Goal: Book appointment/travel/reservation

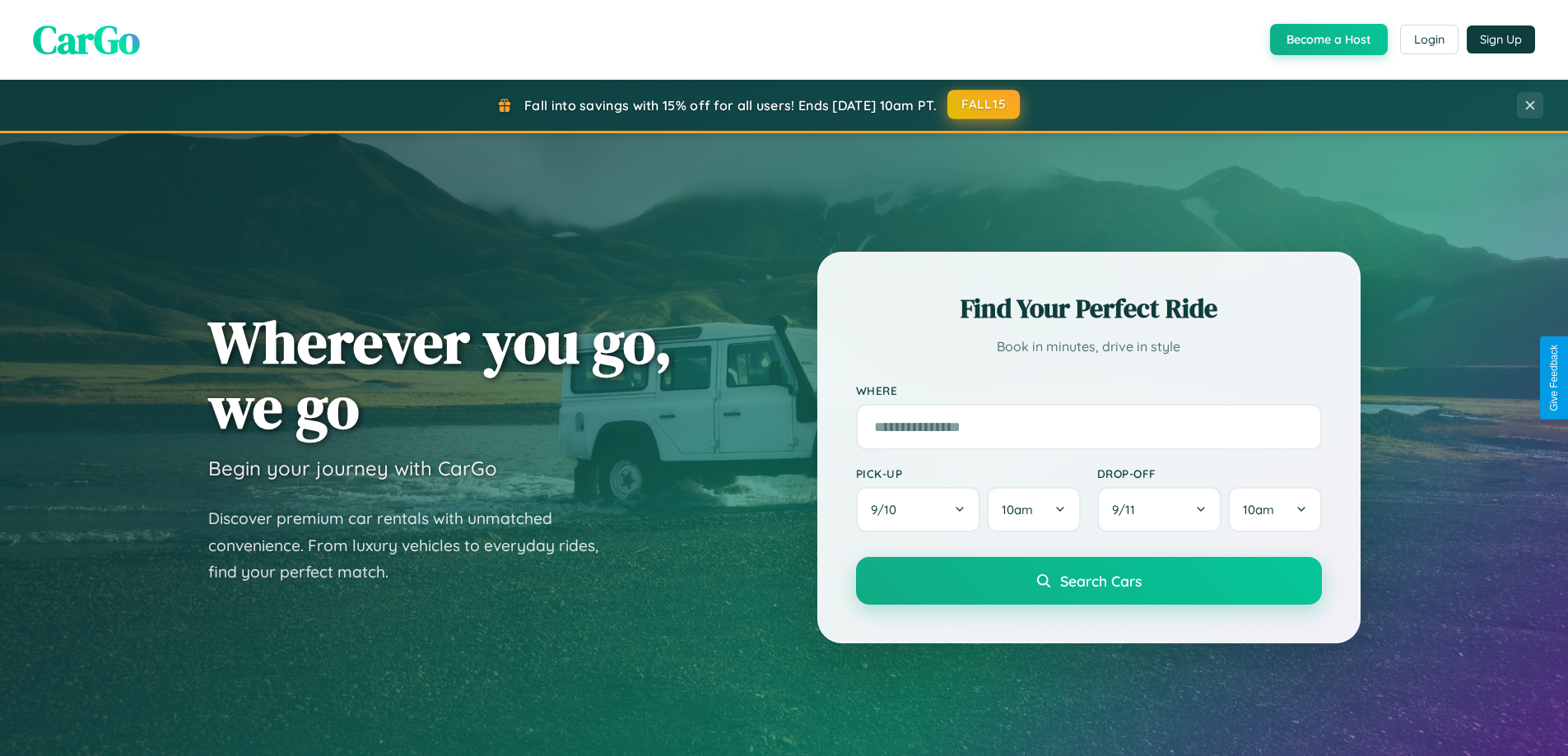
click at [985, 105] on button "FALL15" at bounding box center [983, 104] width 73 height 29
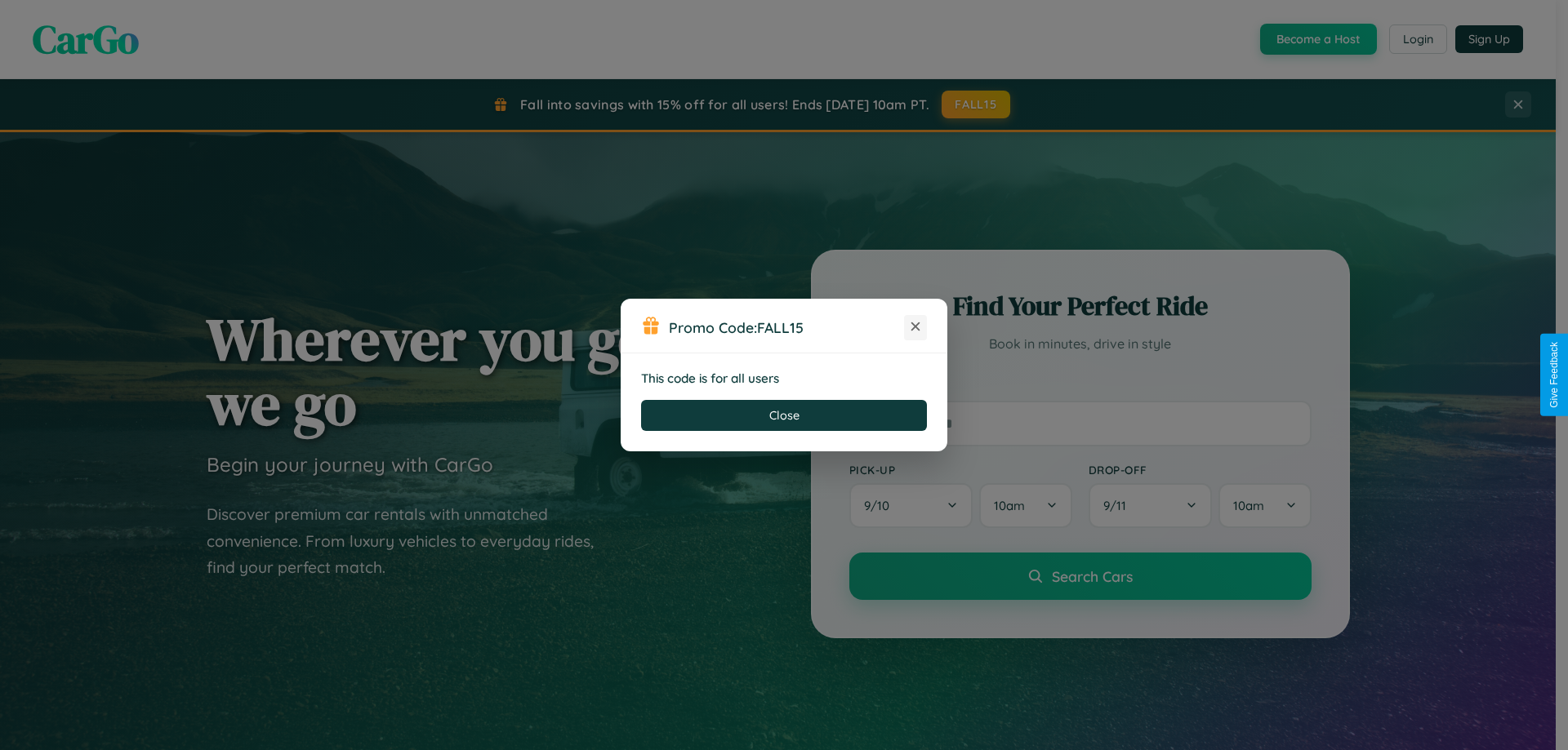
click at [915, 328] on icon at bounding box center [915, 326] width 16 height 16
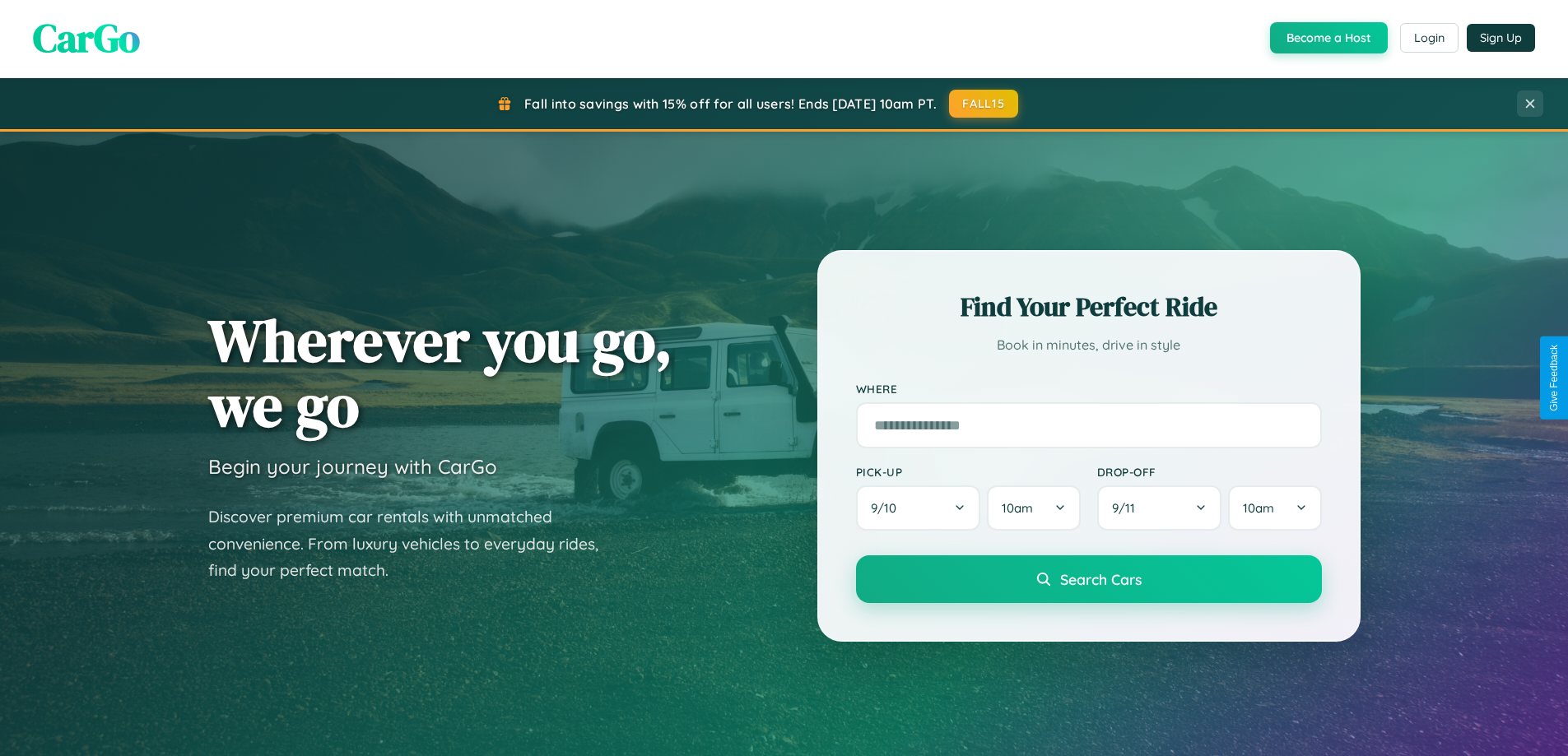
scroll to position [709, 0]
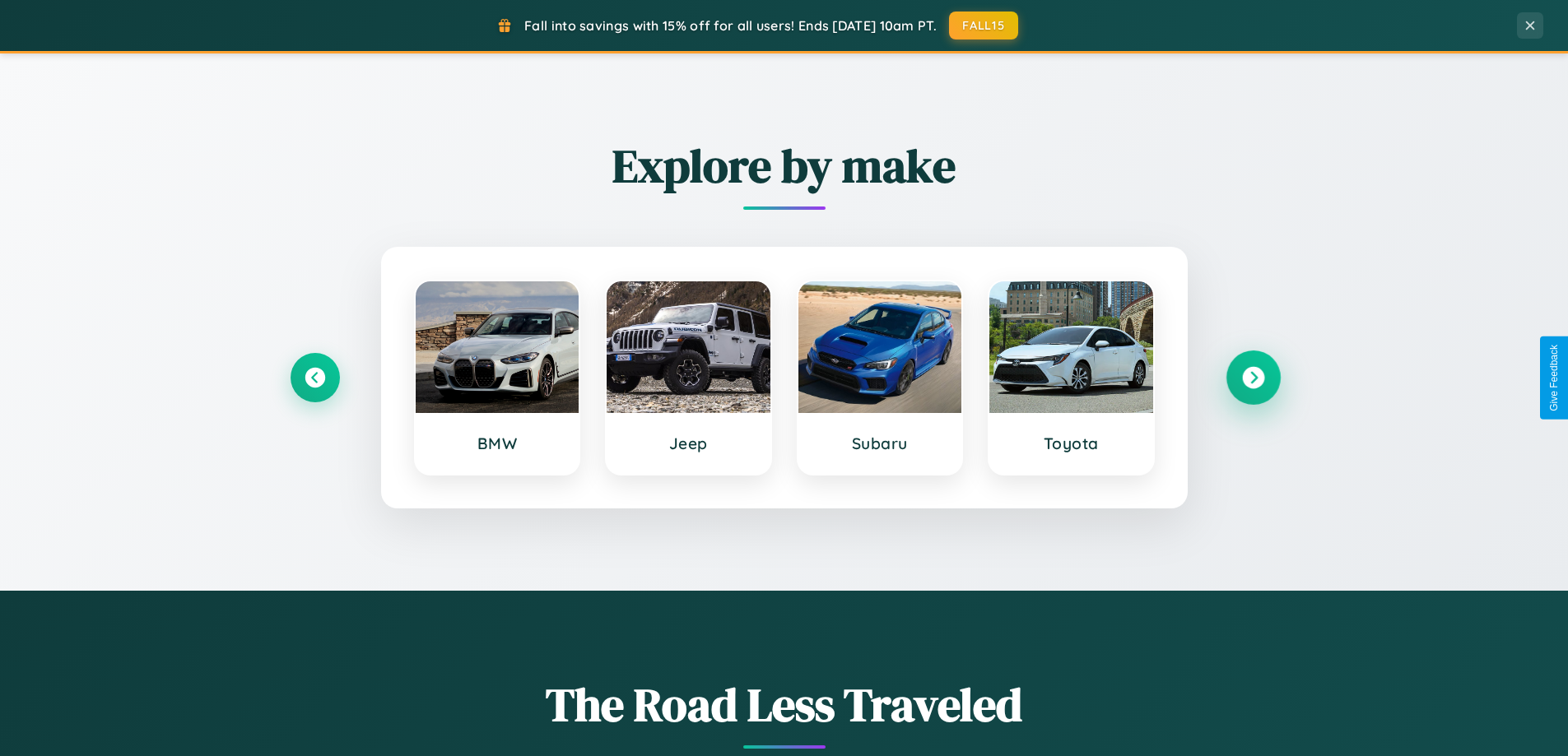
click at [1253, 378] on icon at bounding box center [1254, 378] width 23 height 23
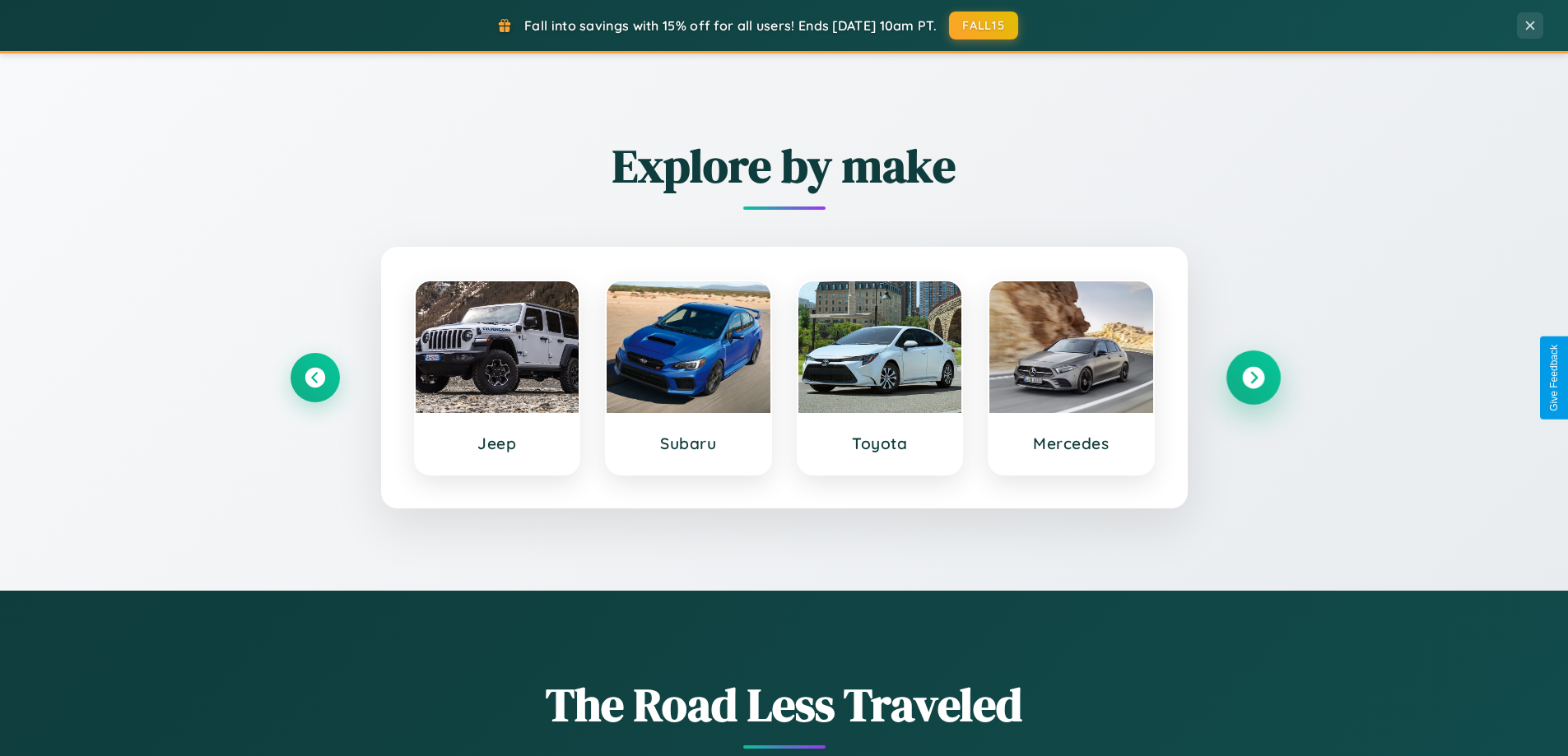
click at [1253, 378] on icon at bounding box center [1254, 378] width 23 height 23
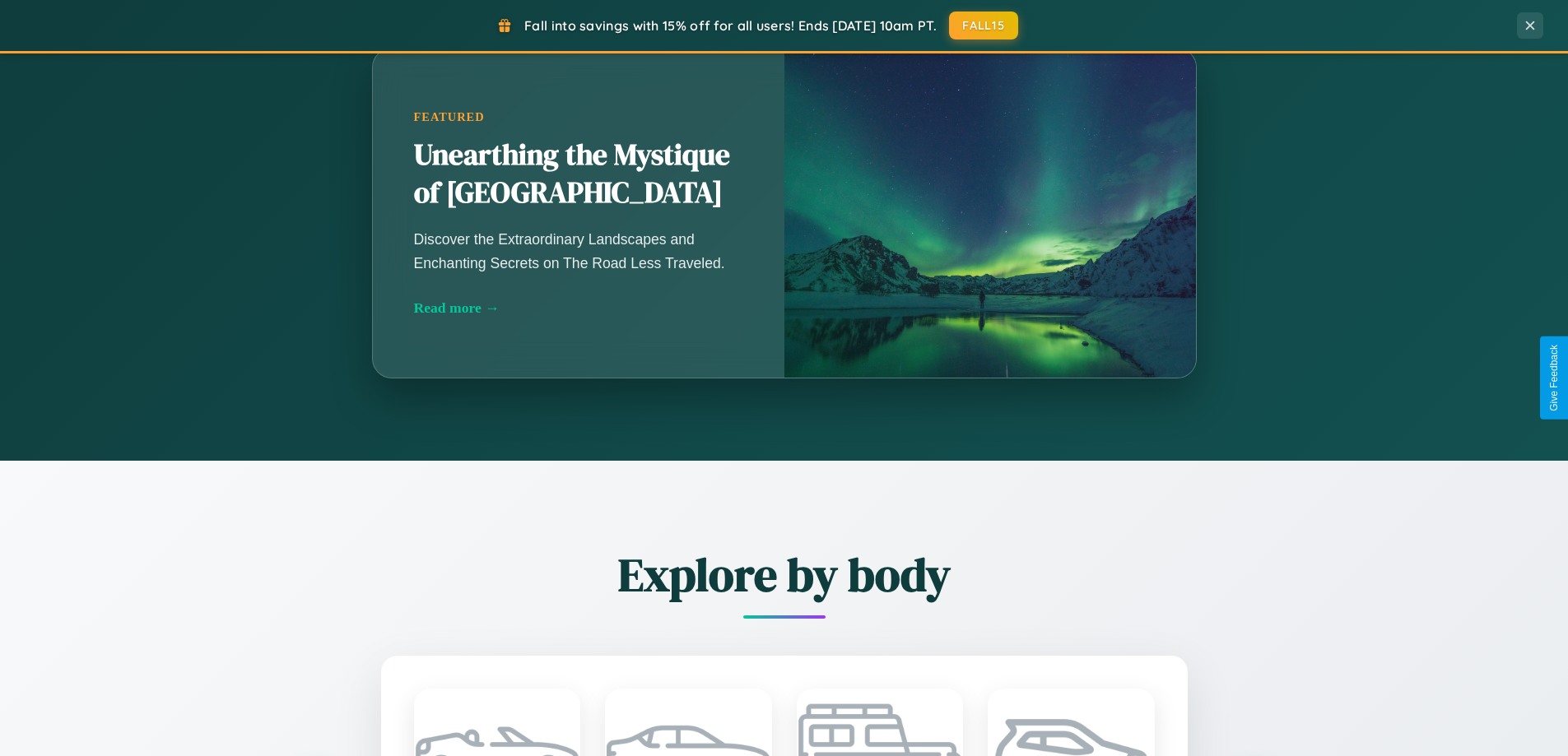
scroll to position [2644, 0]
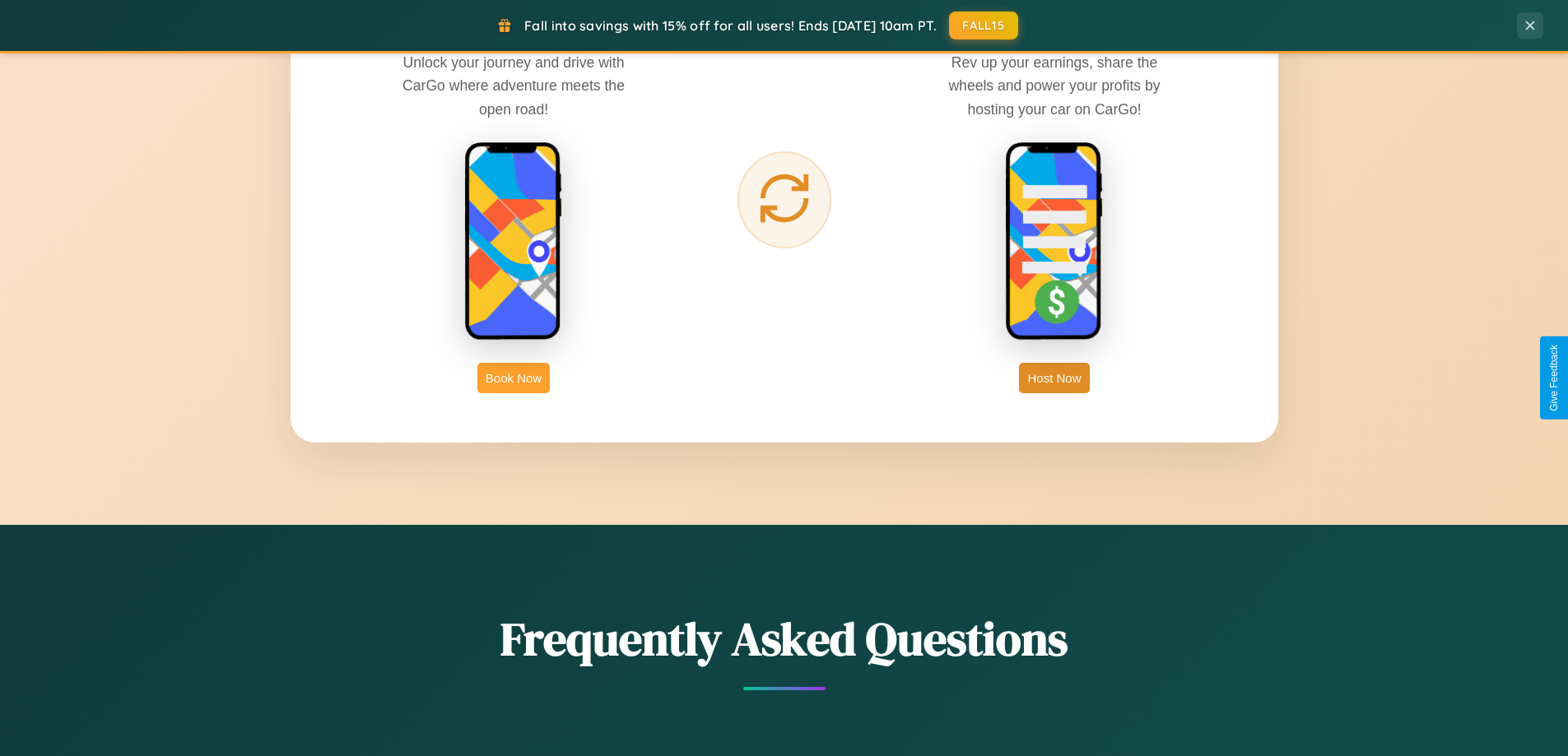
click at [514, 378] on button "Book Now" at bounding box center [514, 378] width 73 height 30
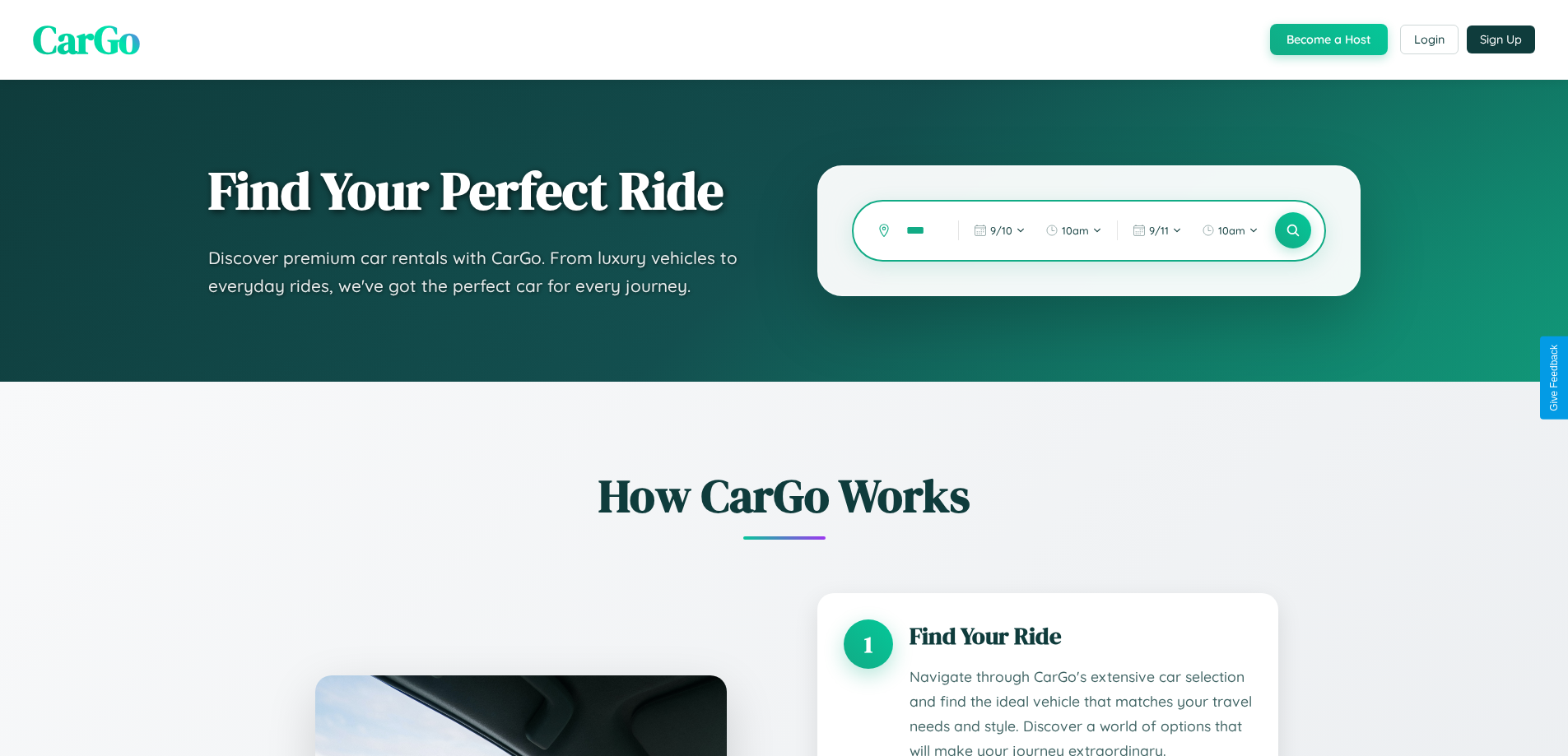
scroll to position [1371, 0]
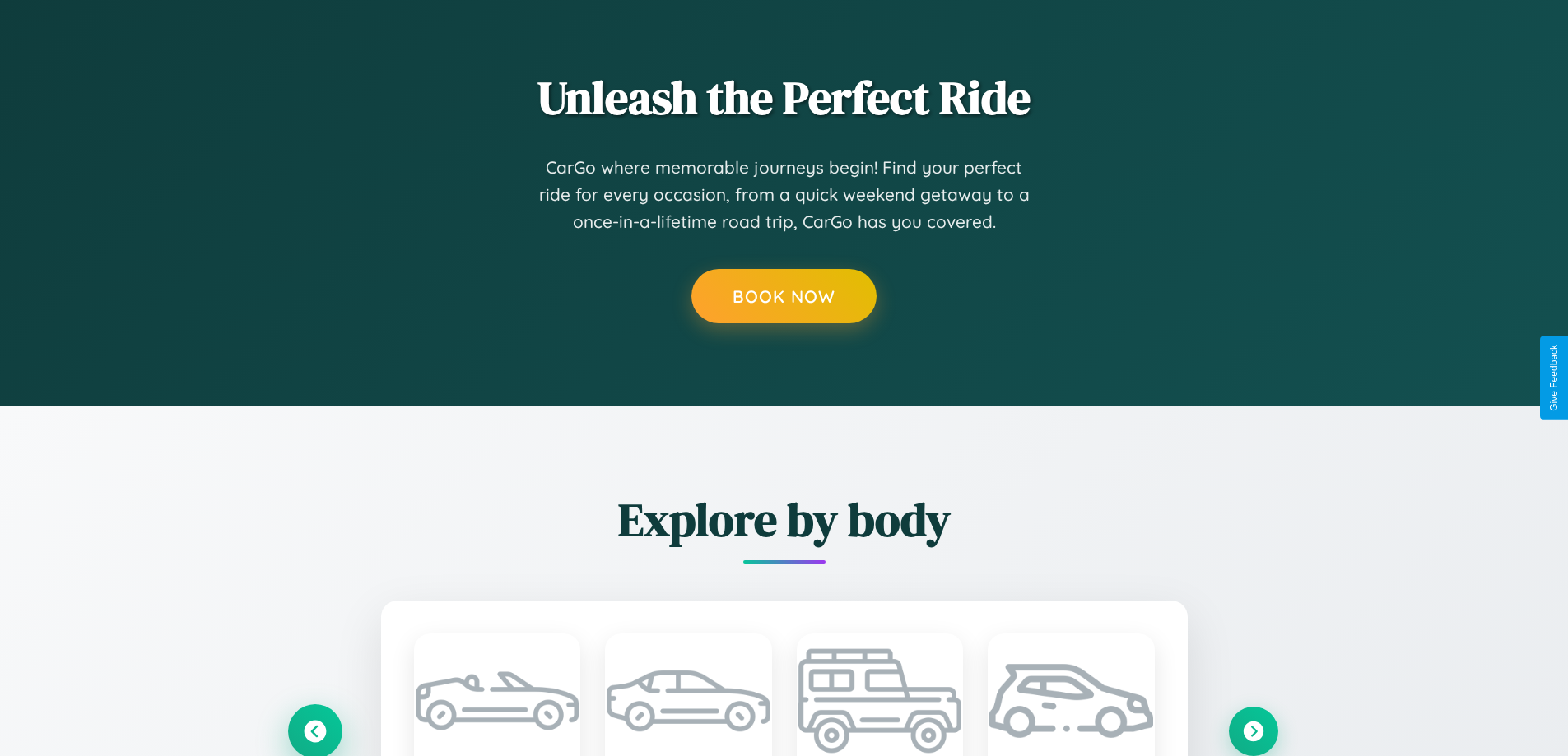
click at [314, 731] on icon at bounding box center [315, 731] width 23 height 23
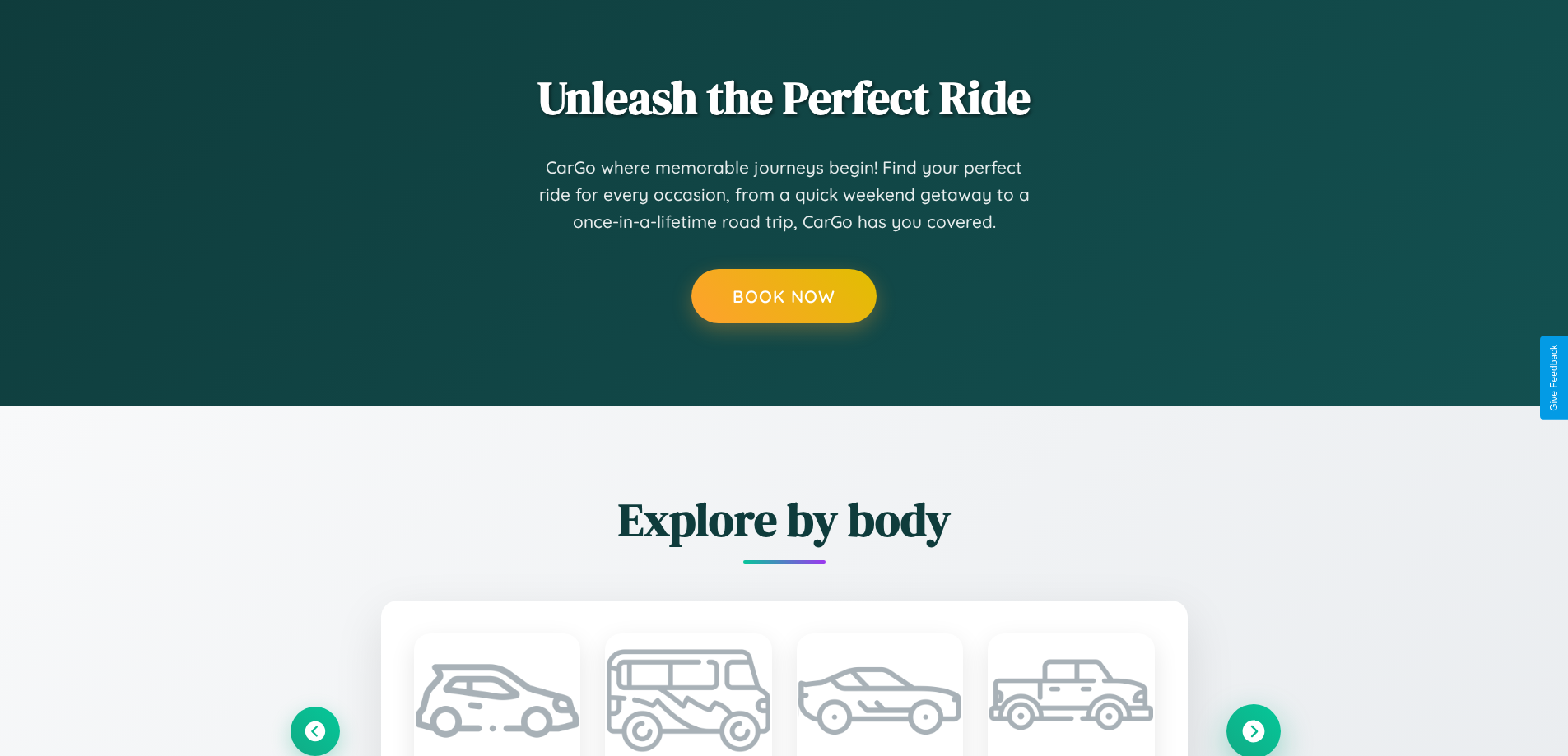
scroll to position [0, 27]
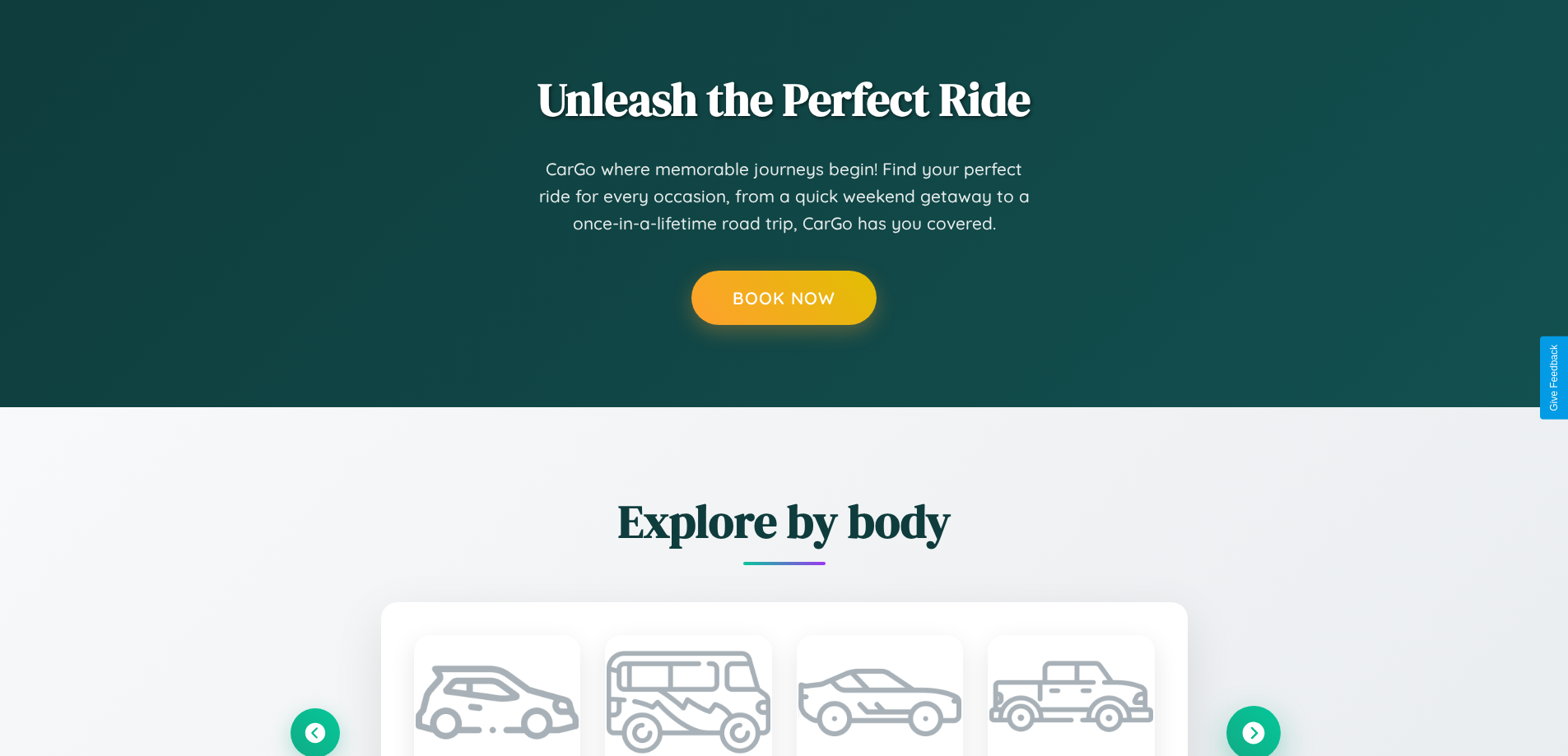
type input "*********"
click at [1253, 731] on icon at bounding box center [1254, 733] width 23 height 23
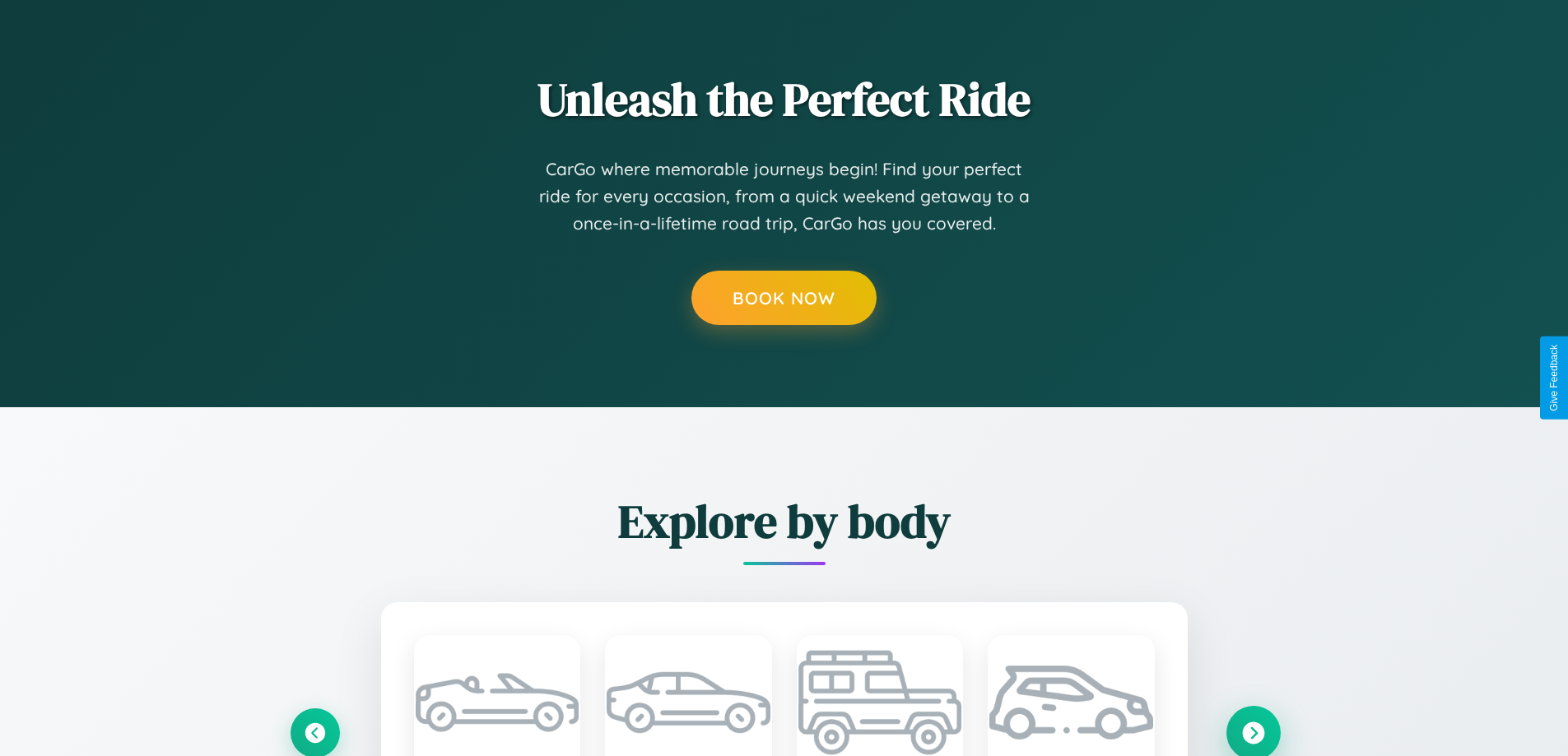
click at [1253, 731] on icon at bounding box center [1254, 733] width 23 height 23
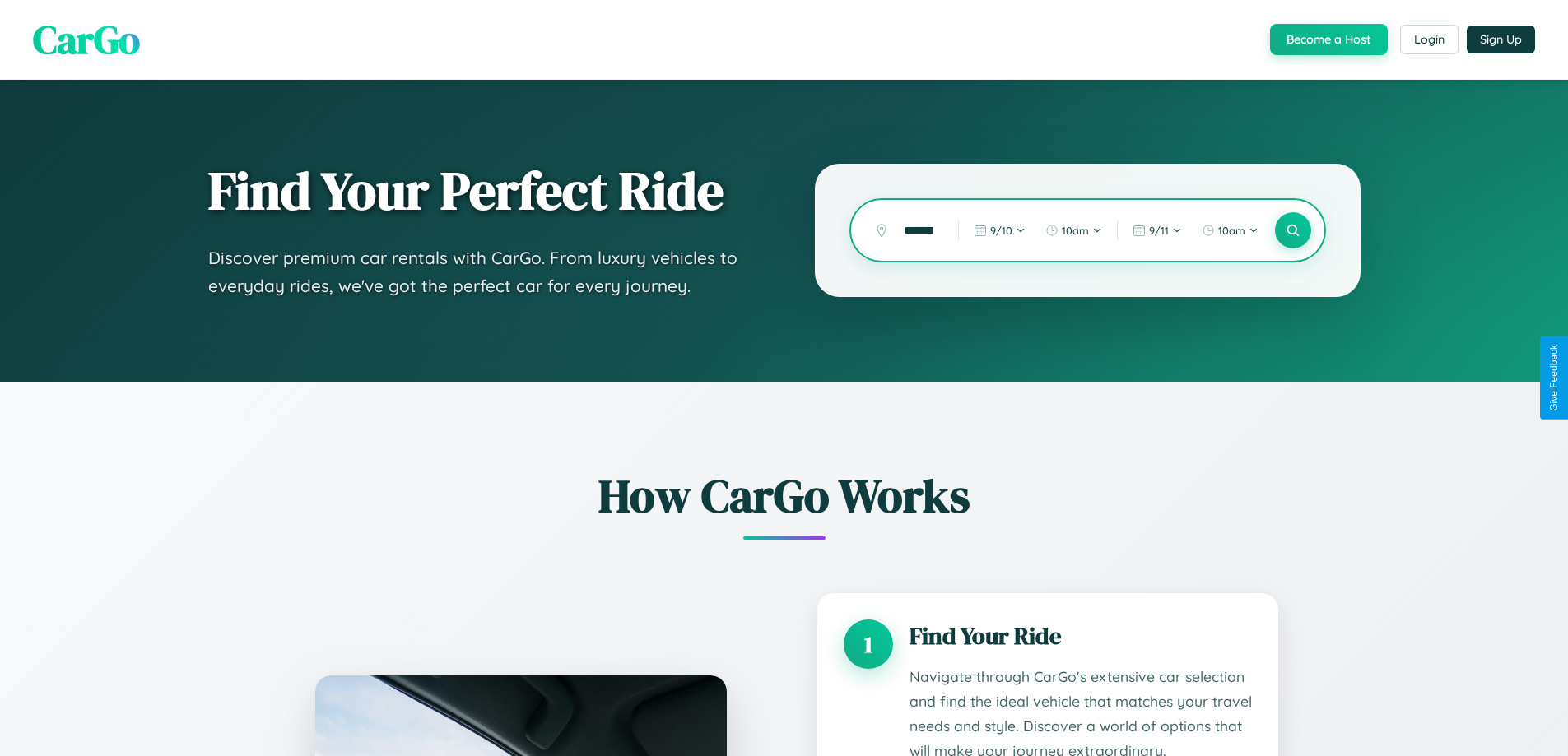
scroll to position [1372, 0]
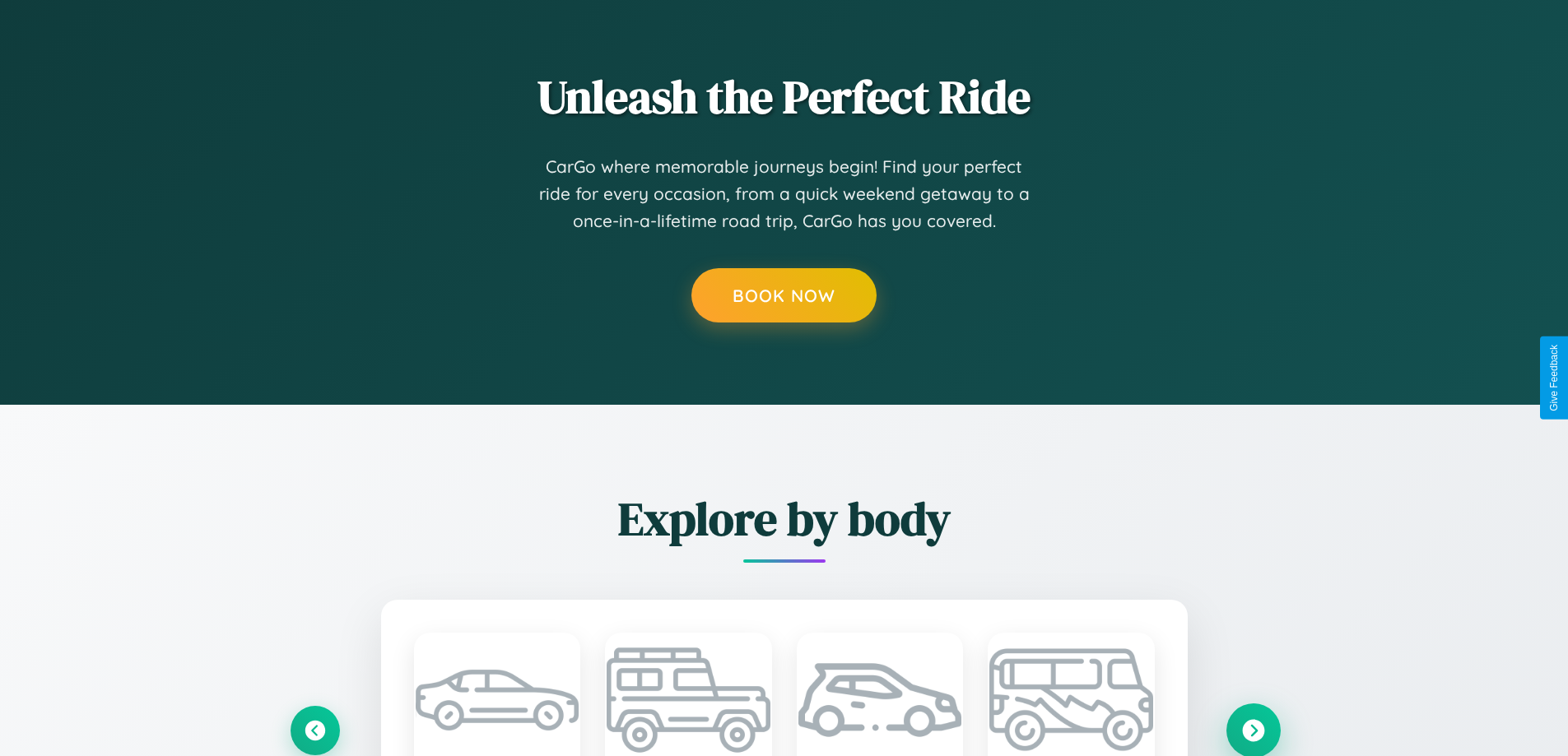
click at [1253, 730] on icon at bounding box center [1254, 731] width 23 height 23
